Goal: Information Seeking & Learning: Find specific page/section

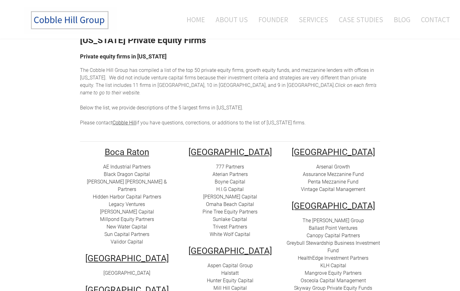
scroll to position [33, 0]
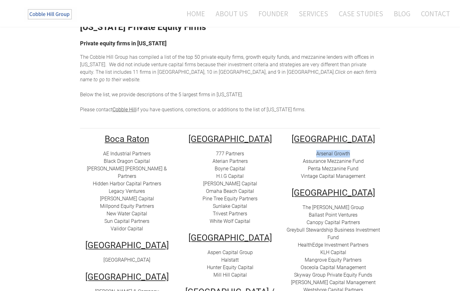
drag, startPoint x: 311, startPoint y: 147, endPoint x: 359, endPoint y: 146, distance: 47.8
click at [359, 150] on div "Arsenal Growth Assurance Mezzanine Fund Penta Mezzanine Fund Vintage Capital Ma…" at bounding box center [333, 165] width 94 height 30
click at [311, 150] on div "Arsenal Growth Assurance Mezzanine Fund Penta Mezzanine Fund Vintage Capital Ma…" at bounding box center [333, 165] width 94 height 30
drag, startPoint x: 301, startPoint y: 150, endPoint x: 369, endPoint y: 151, distance: 67.4
click at [369, 151] on div "Arsenal Growth Assurance Mezzanine Fund Penta Mezzanine Fund Vintage Capital Ma…" at bounding box center [333, 165] width 94 height 30
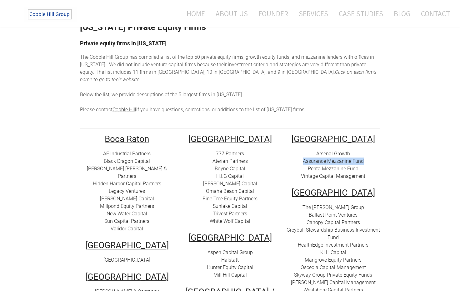
click at [228, 173] on link "H.I.G Capital" at bounding box center [229, 176] width 27 height 6
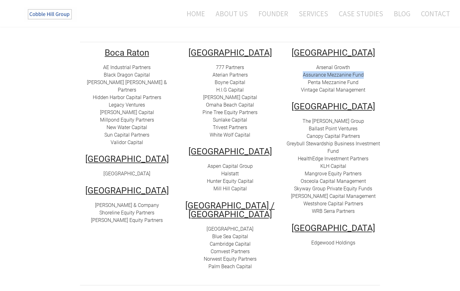
scroll to position [120, 0]
click at [231, 162] on link "Aspen Capital Group" at bounding box center [229, 165] width 45 height 6
click at [234, 170] on link "Halstatt" at bounding box center [229, 173] width 17 height 6
click at [239, 177] on link "Hunter Equity Capital" at bounding box center [230, 180] width 47 height 6
click at [235, 185] on link "Mill Hill Capital" at bounding box center [229, 188] width 33 height 6
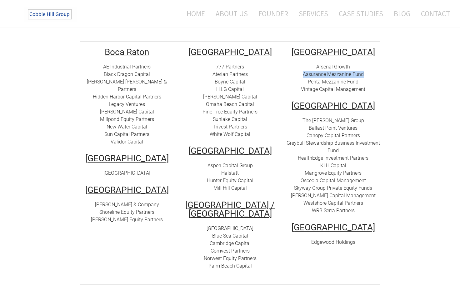
click at [238, 225] on link "[GEOGRAPHIC_DATA]" at bounding box center [229, 228] width 47 height 6
click at [119, 170] on link "[GEOGRAPHIC_DATA]" at bounding box center [126, 173] width 47 height 6
click at [119, 209] on link "Shoreline Equity Partners" at bounding box center [126, 212] width 55 height 6
click at [126, 216] on link "[PERSON_NAME] Equity Partners" at bounding box center [127, 219] width 72 height 6
click at [337, 117] on link "The [PERSON_NAME] Group" at bounding box center [332, 120] width 61 height 6
